Goal: Find specific page/section: Find specific page/section

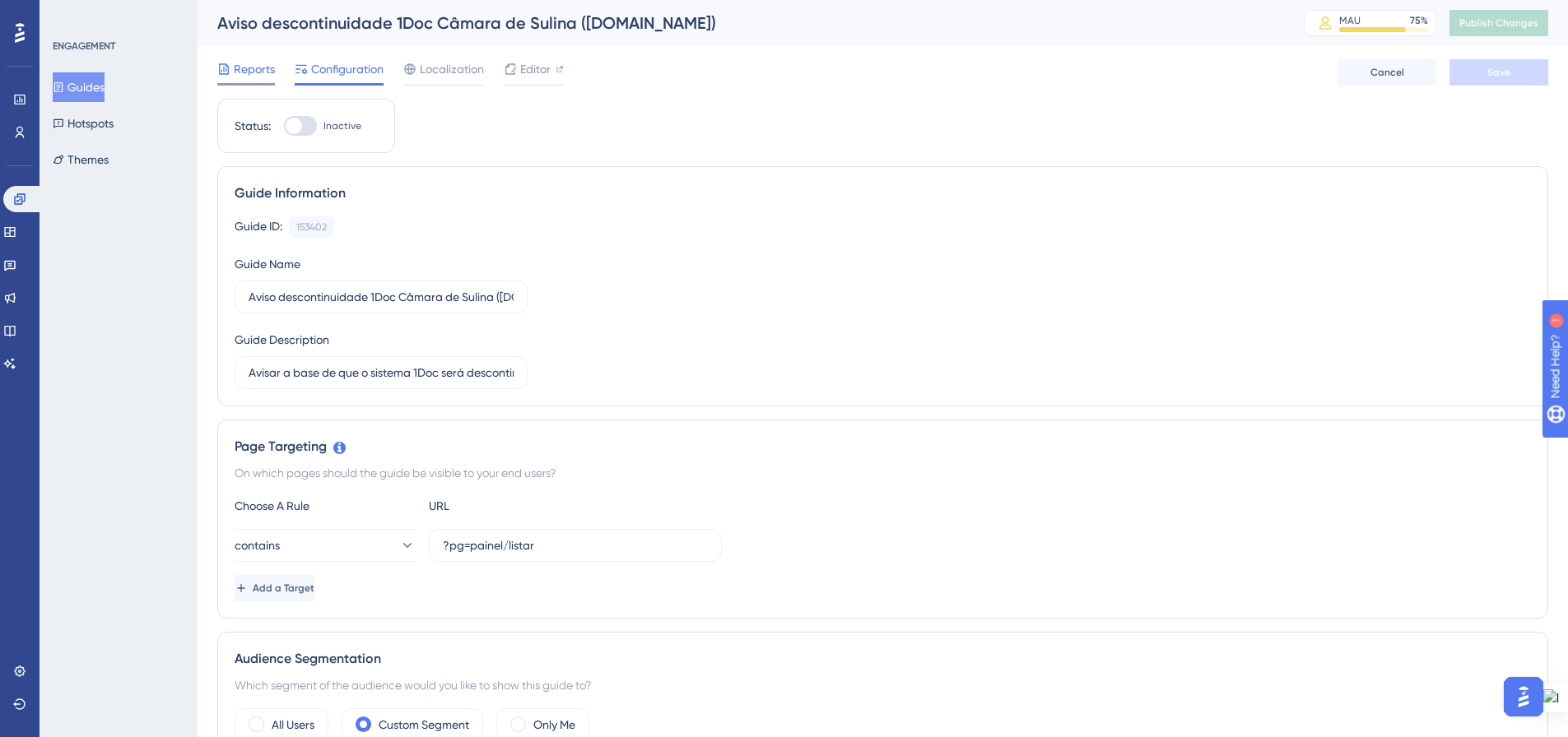
click at [264, 61] on span "Reports" at bounding box center [255, 68] width 41 height 20
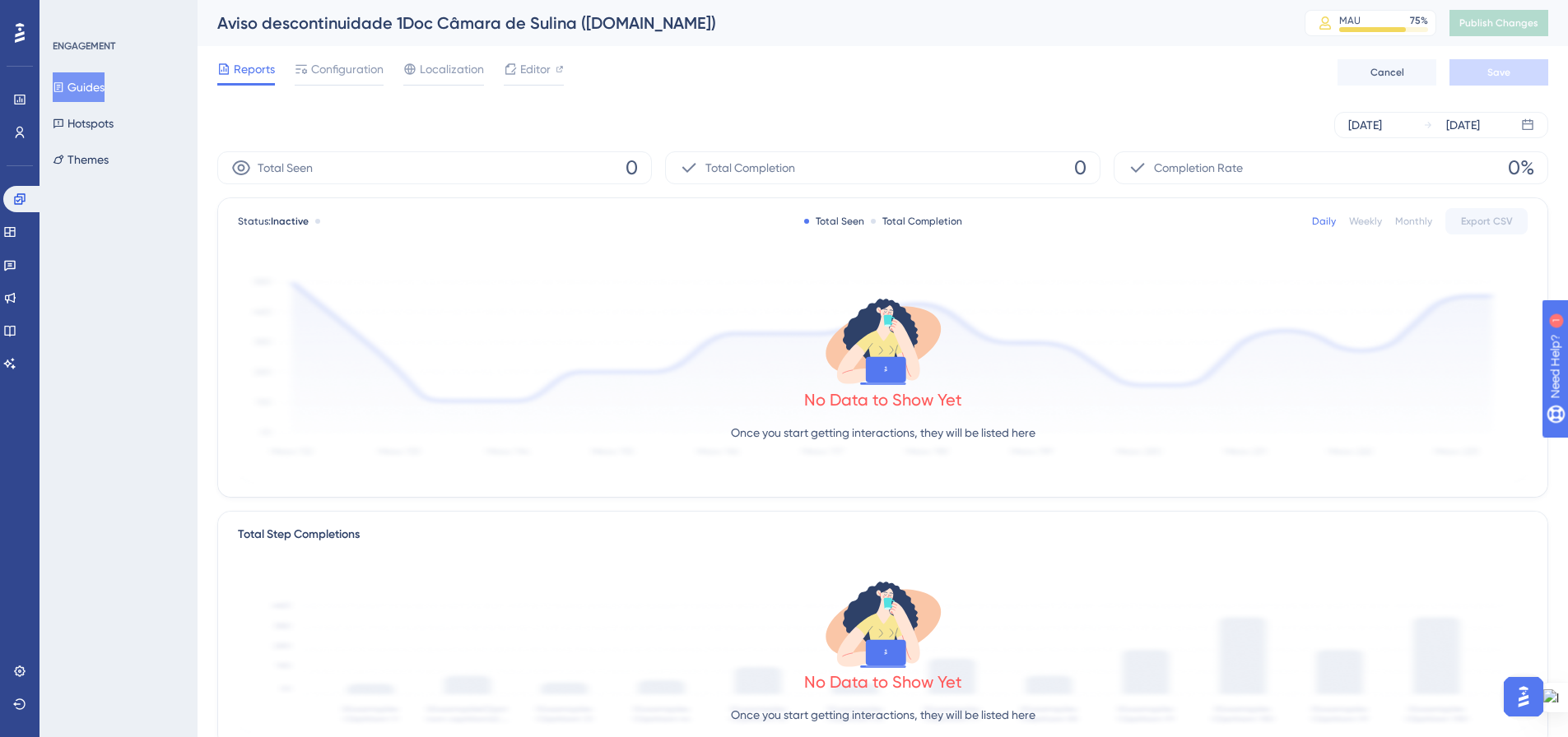
click at [94, 78] on button "Guides" at bounding box center [79, 87] width 52 height 30
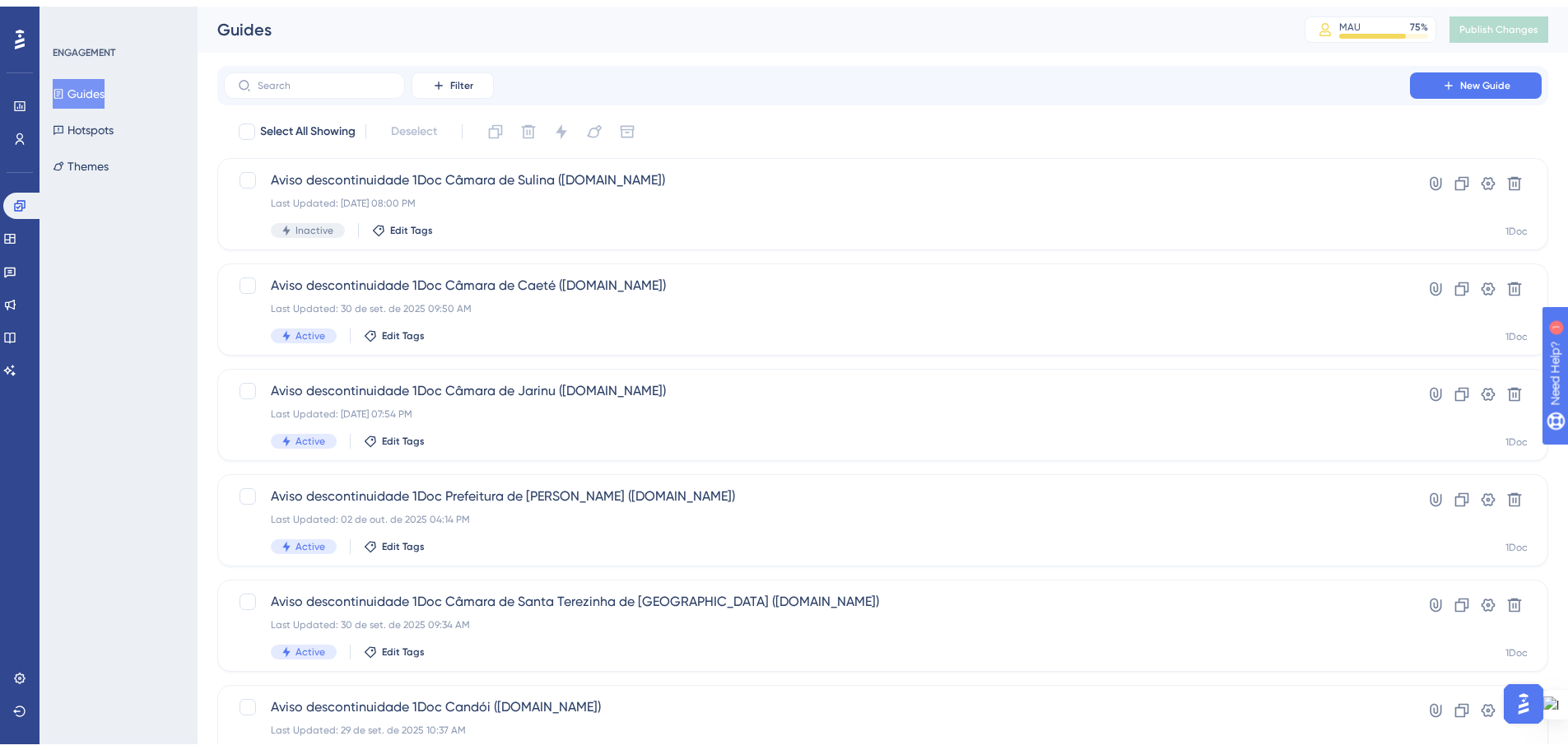
scroll to position [515, 0]
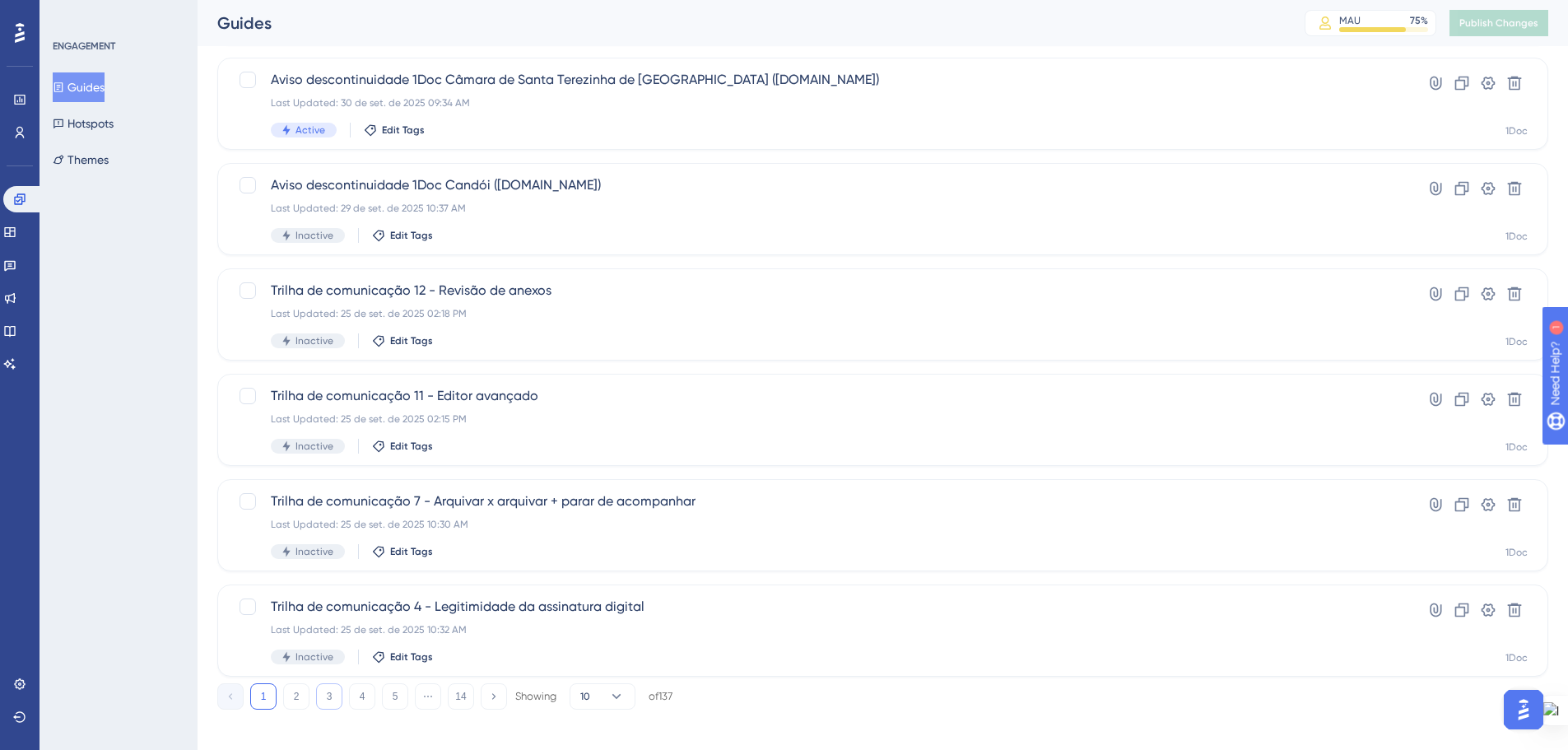
click at [338, 693] on button "3" at bounding box center [329, 696] width 26 height 26
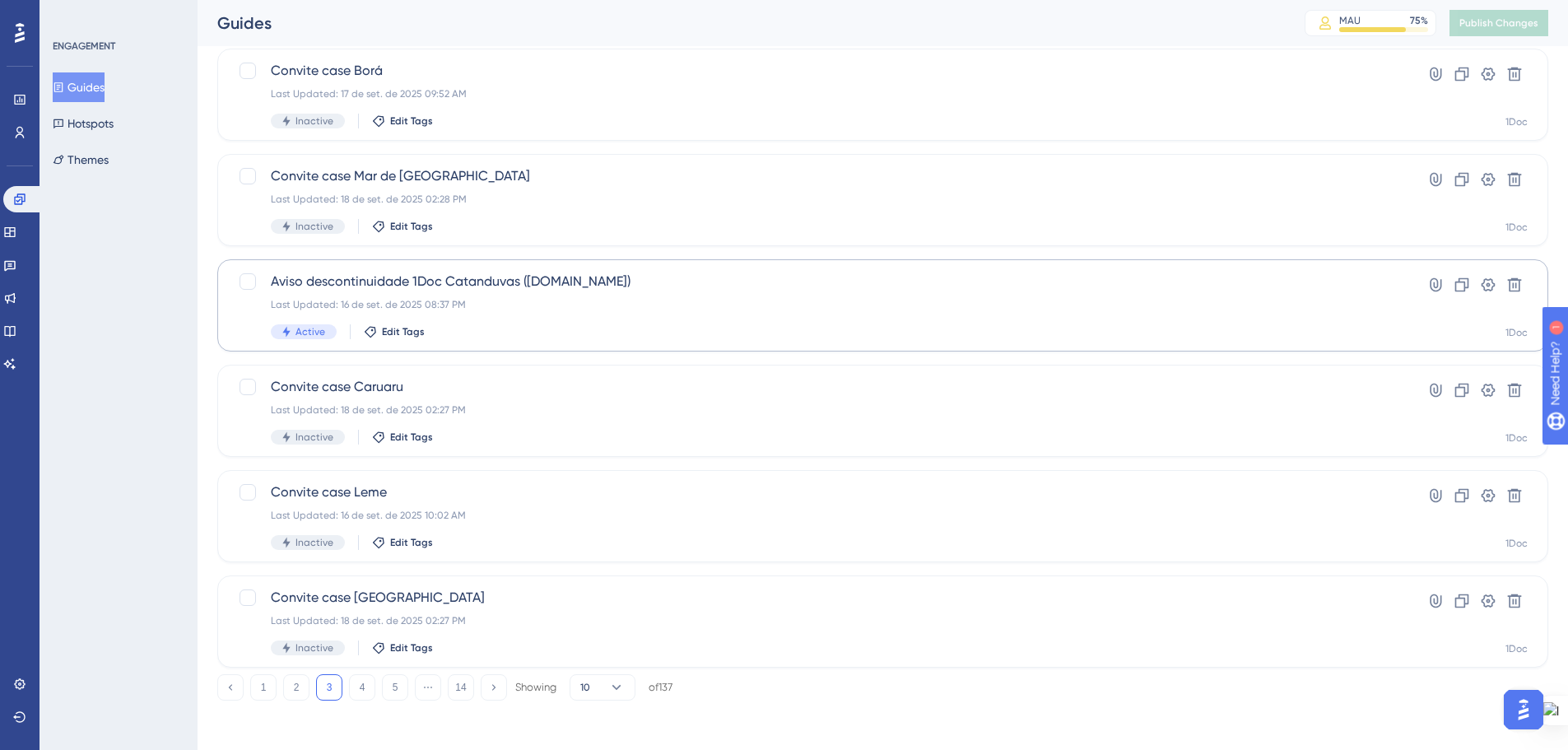
scroll to position [528, 0]
click at [367, 687] on button "4" at bounding box center [362, 683] width 26 height 26
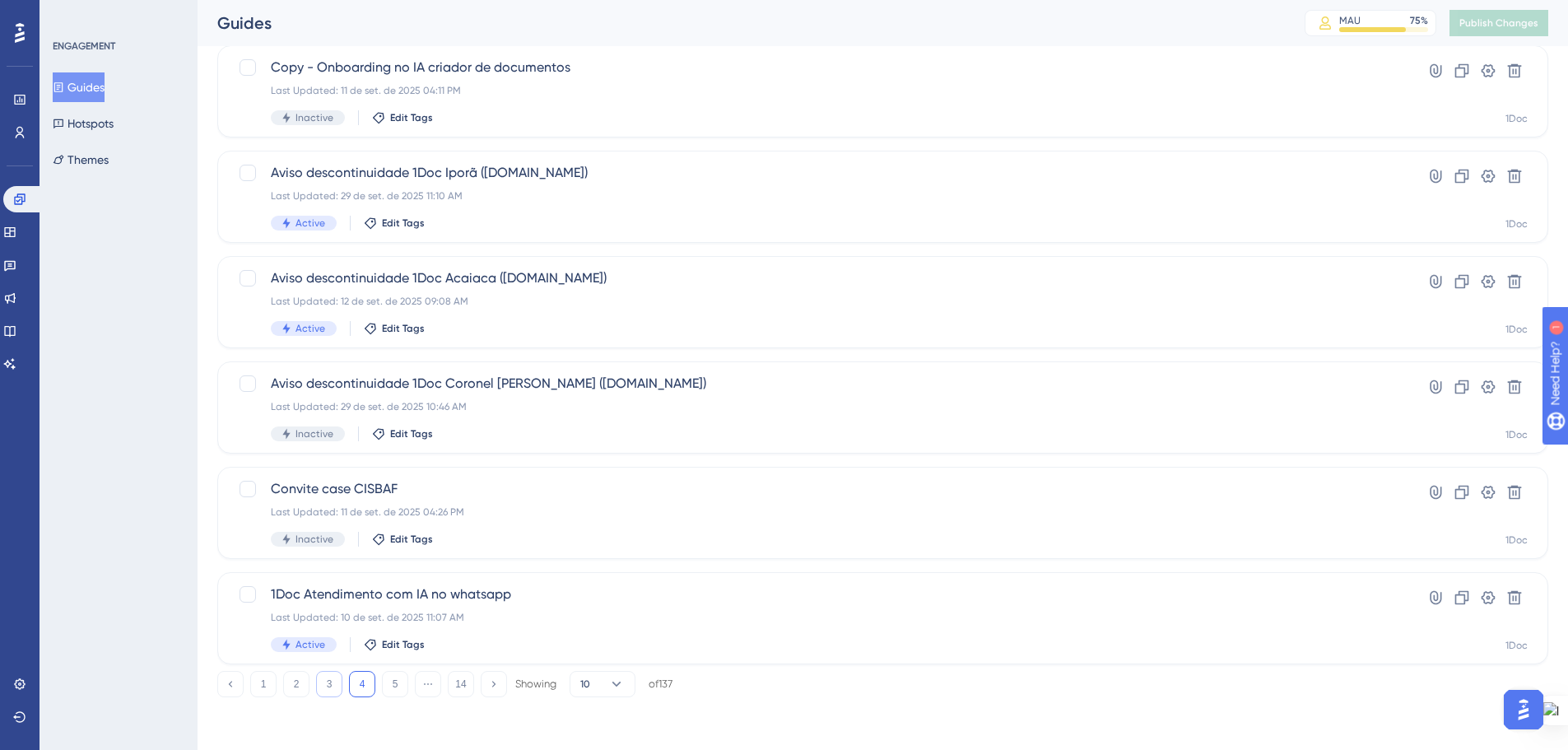
click at [323, 678] on button "3" at bounding box center [329, 683] width 26 height 26
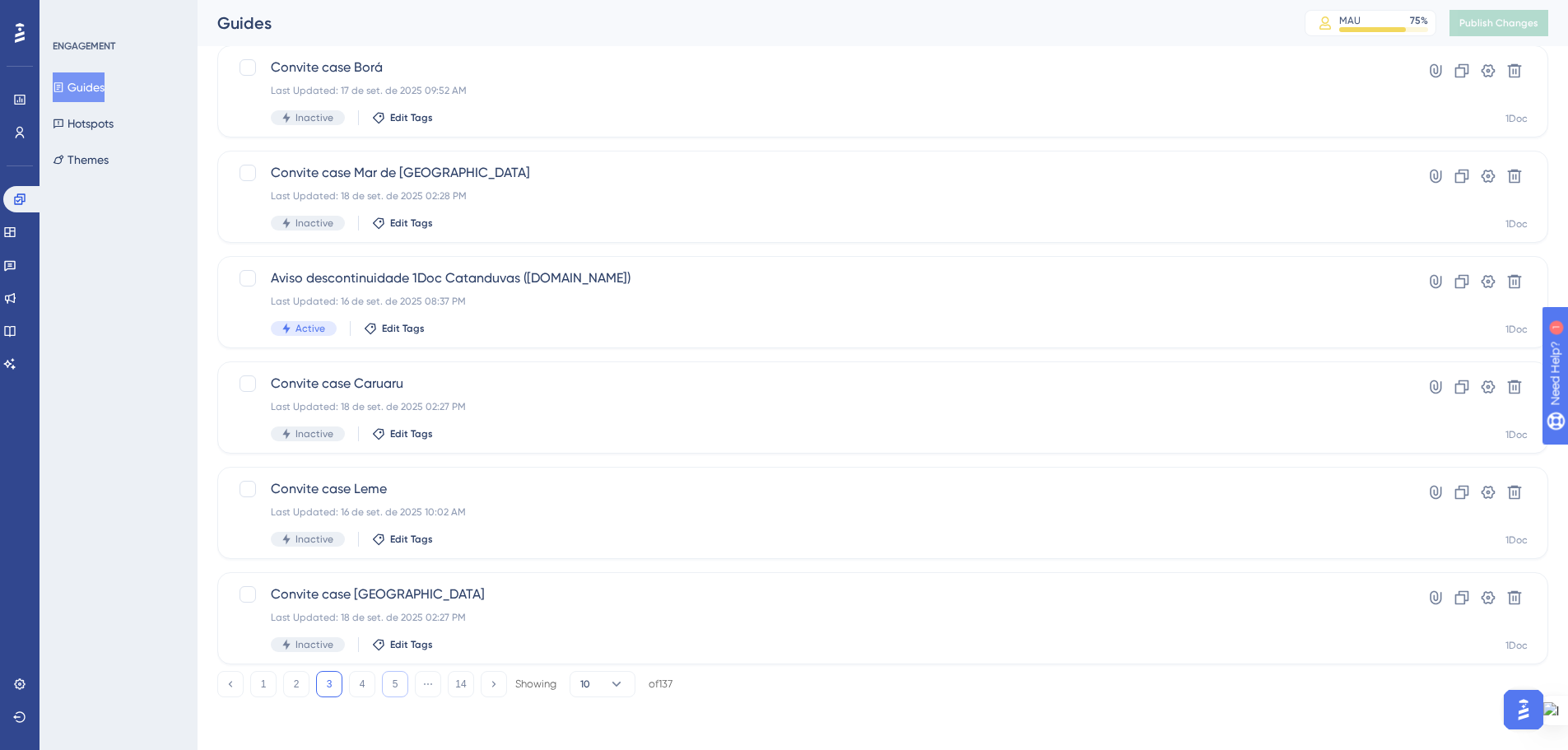
click at [394, 678] on button "5" at bounding box center [395, 683] width 26 height 26
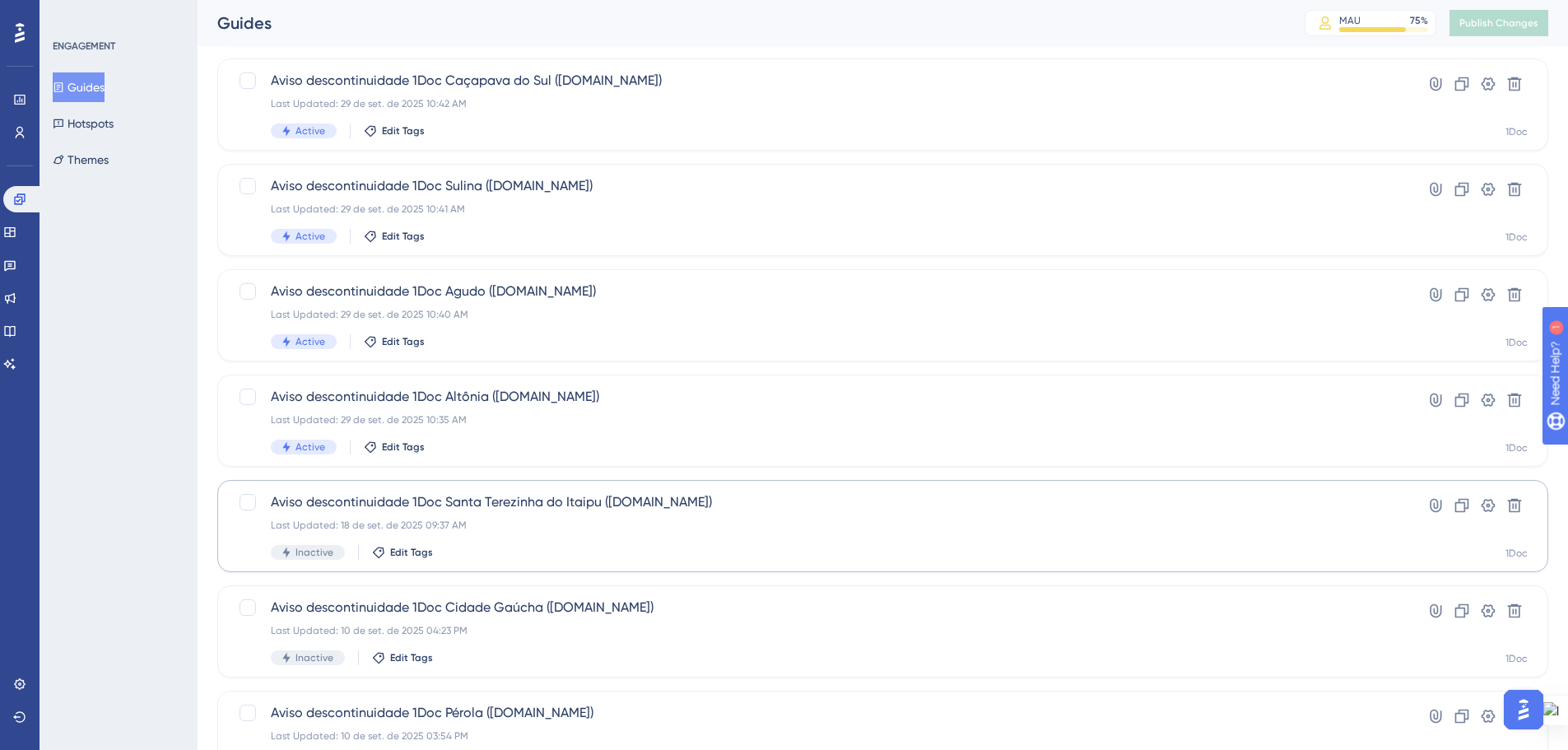
scroll to position [116, 0]
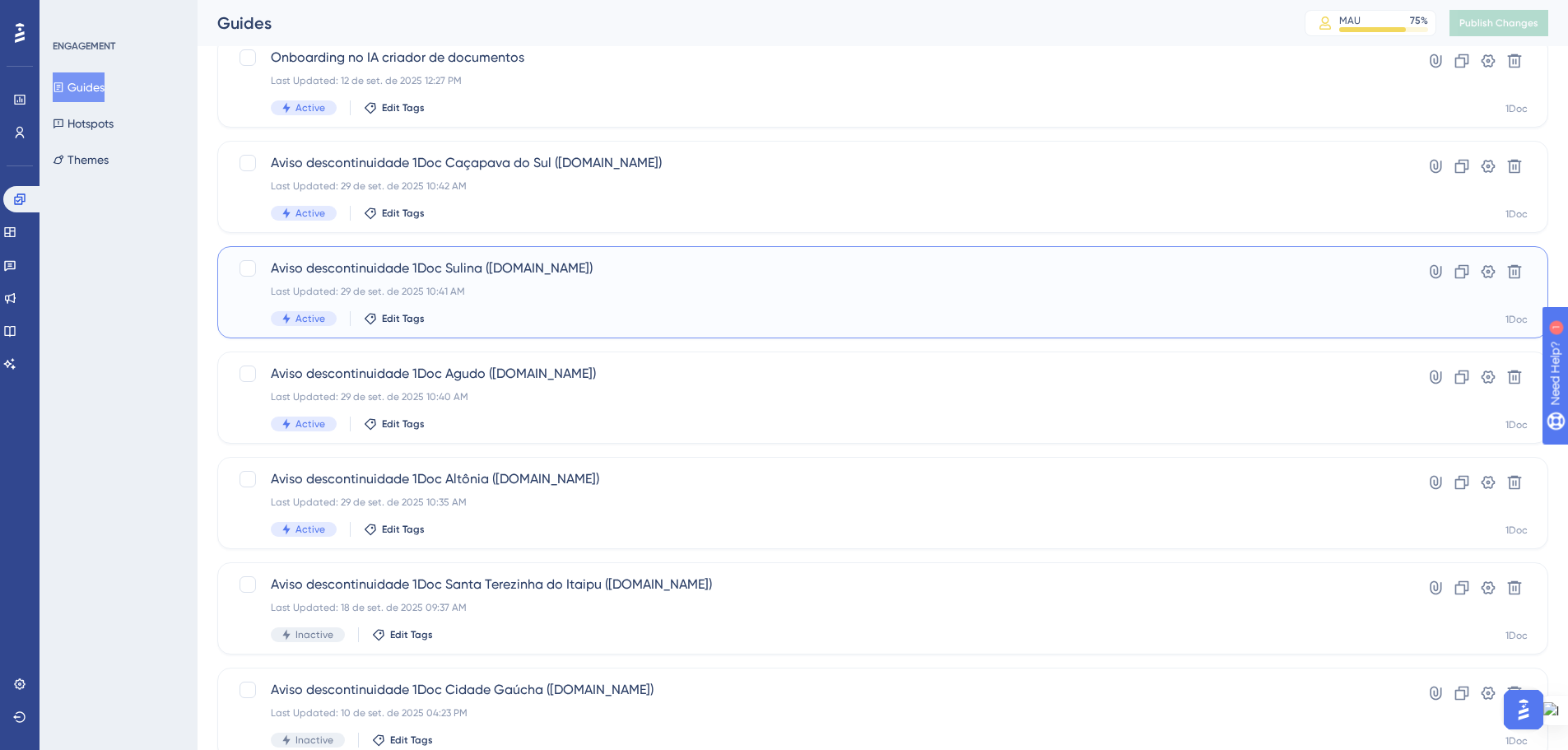
click at [573, 299] on div "Aviso descontinuidade 1Doc Sulina (Gov.br) Last Updated: 29 de set. de 2025 10:…" at bounding box center [817, 292] width 1093 height 67
